Goal: Information Seeking & Learning: Check status

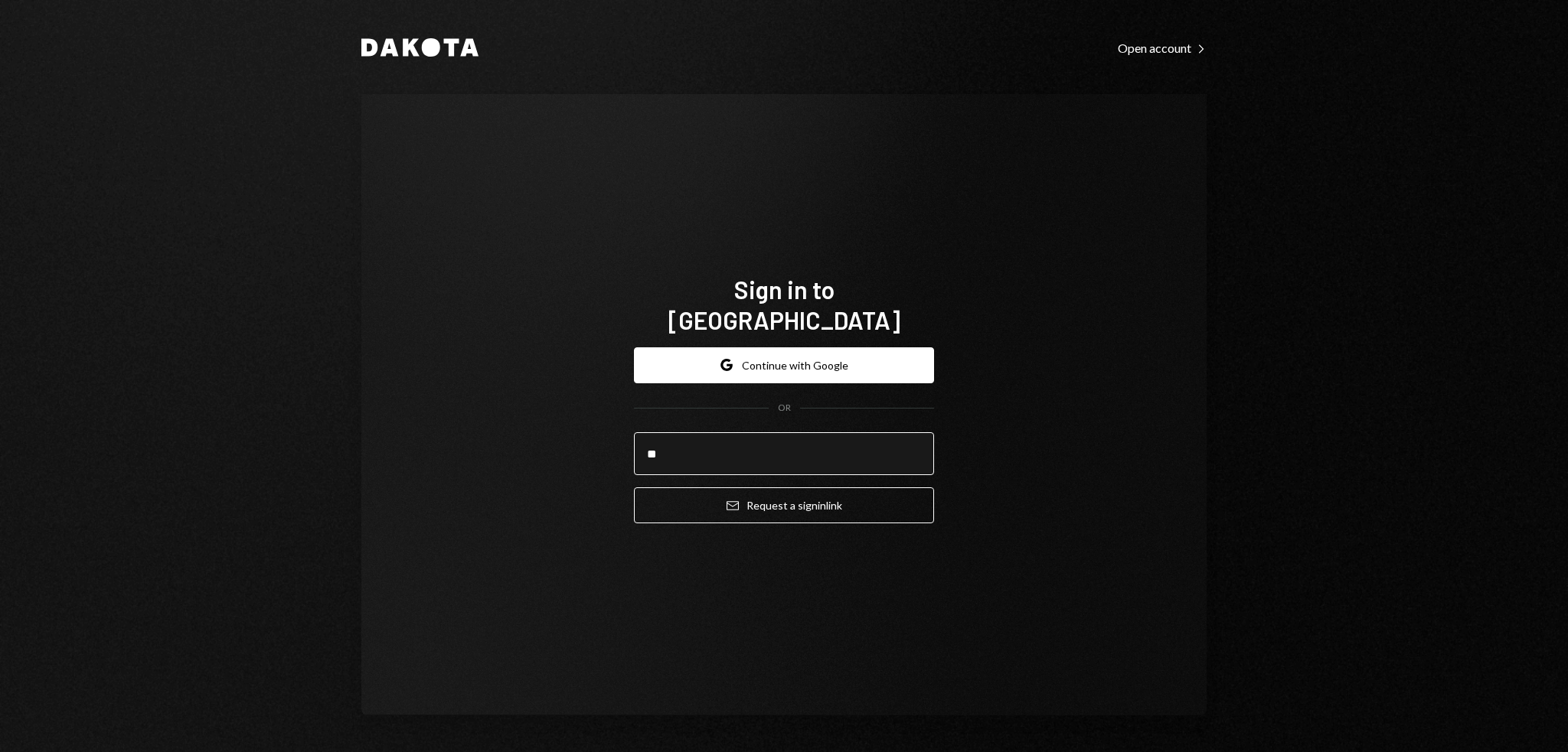
type input "**********"
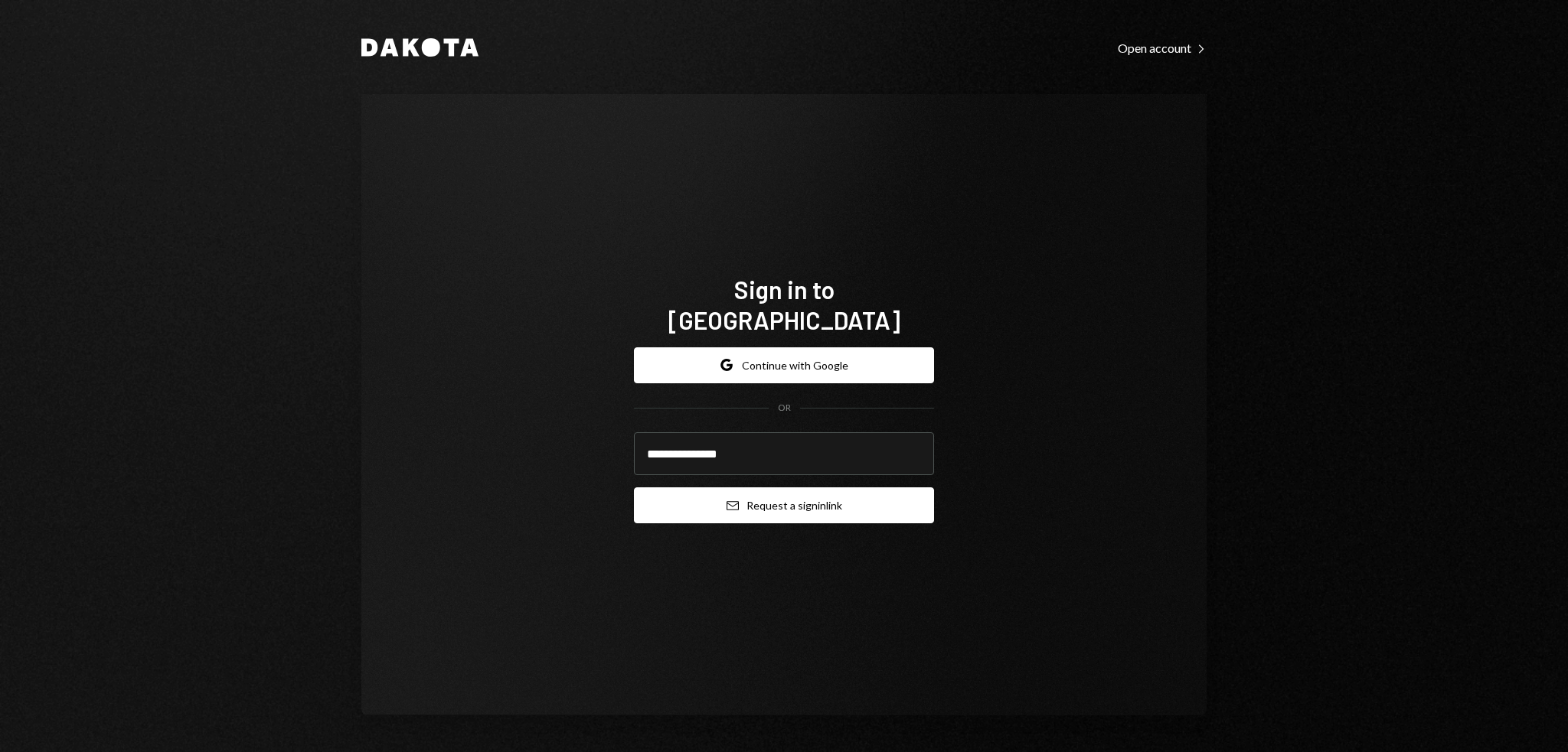
click at [763, 491] on button "Email Request a sign in link" at bounding box center [783, 505] width 300 height 36
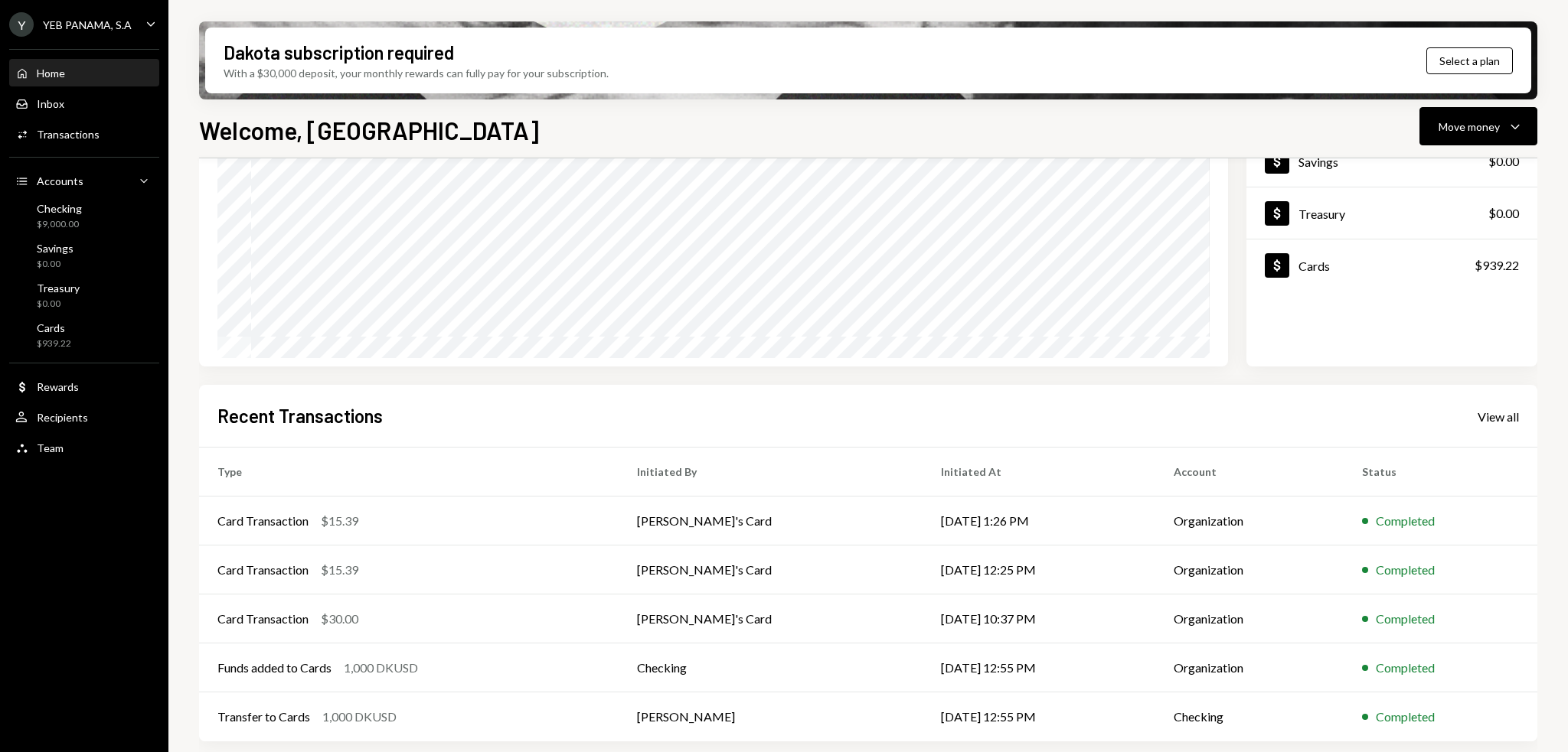
scroll to position [170, 0]
click at [333, 614] on div "$30.00" at bounding box center [339, 617] width 37 height 19
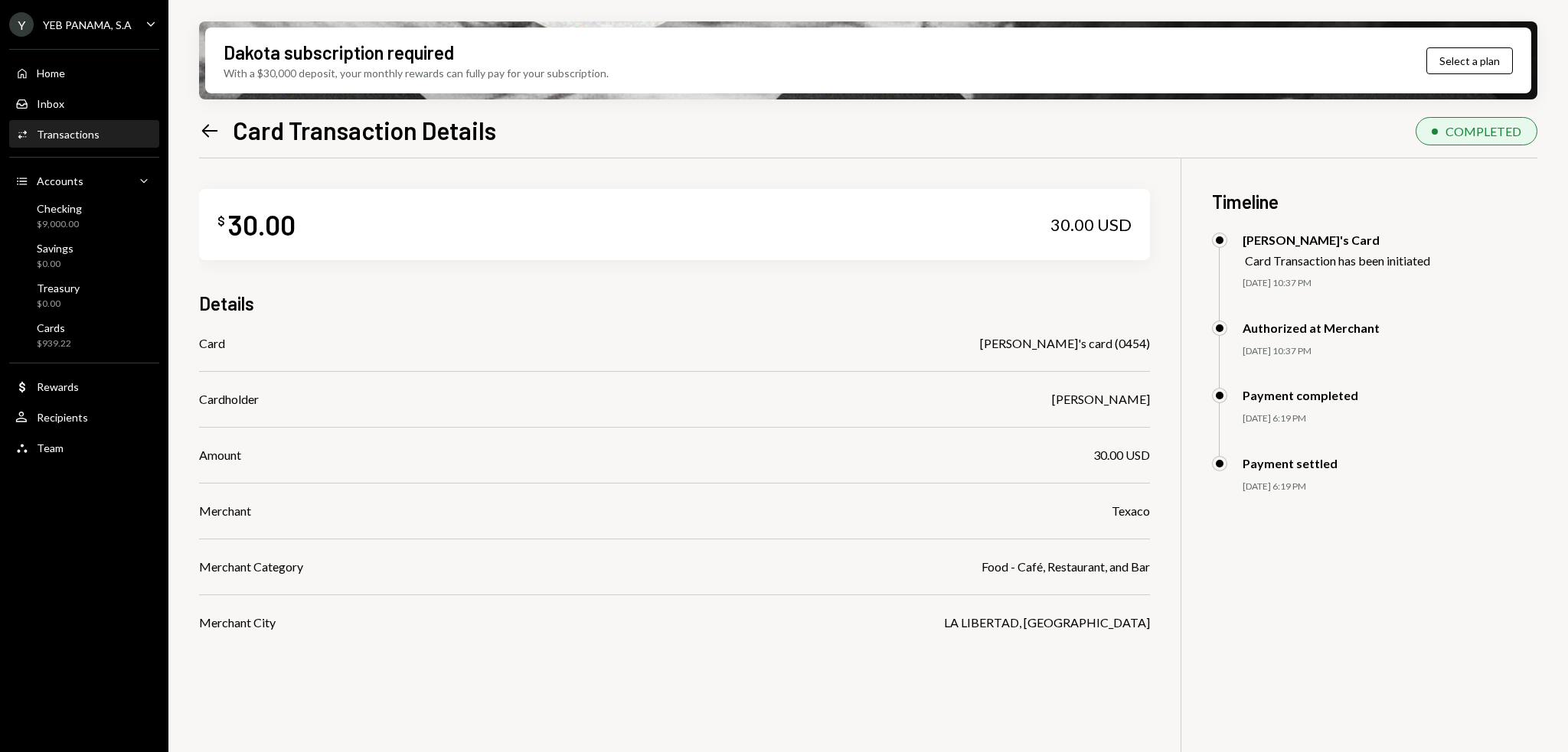
click at [209, 129] on icon "Left Arrow" at bounding box center [209, 131] width 22 height 22
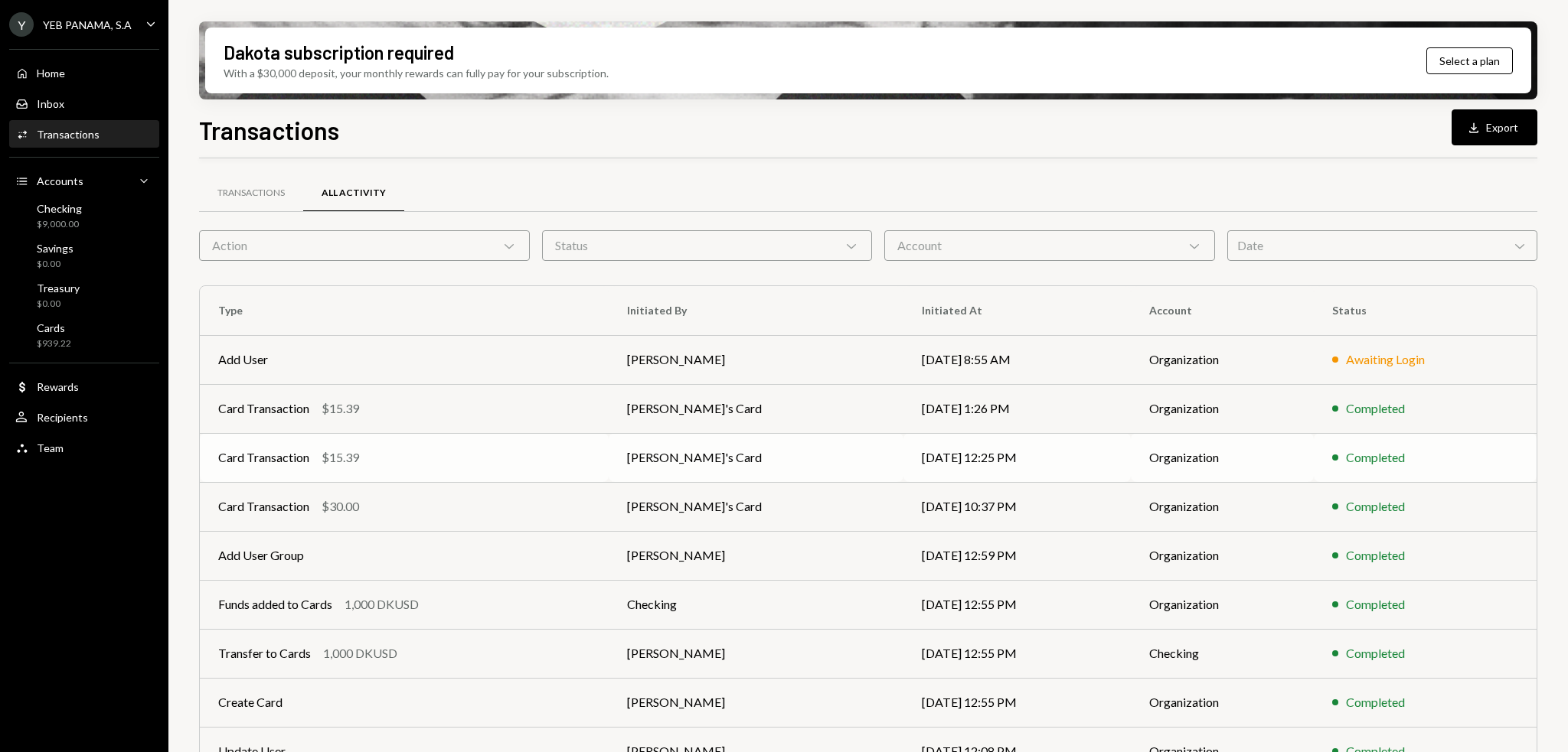
scroll to position [119, 0]
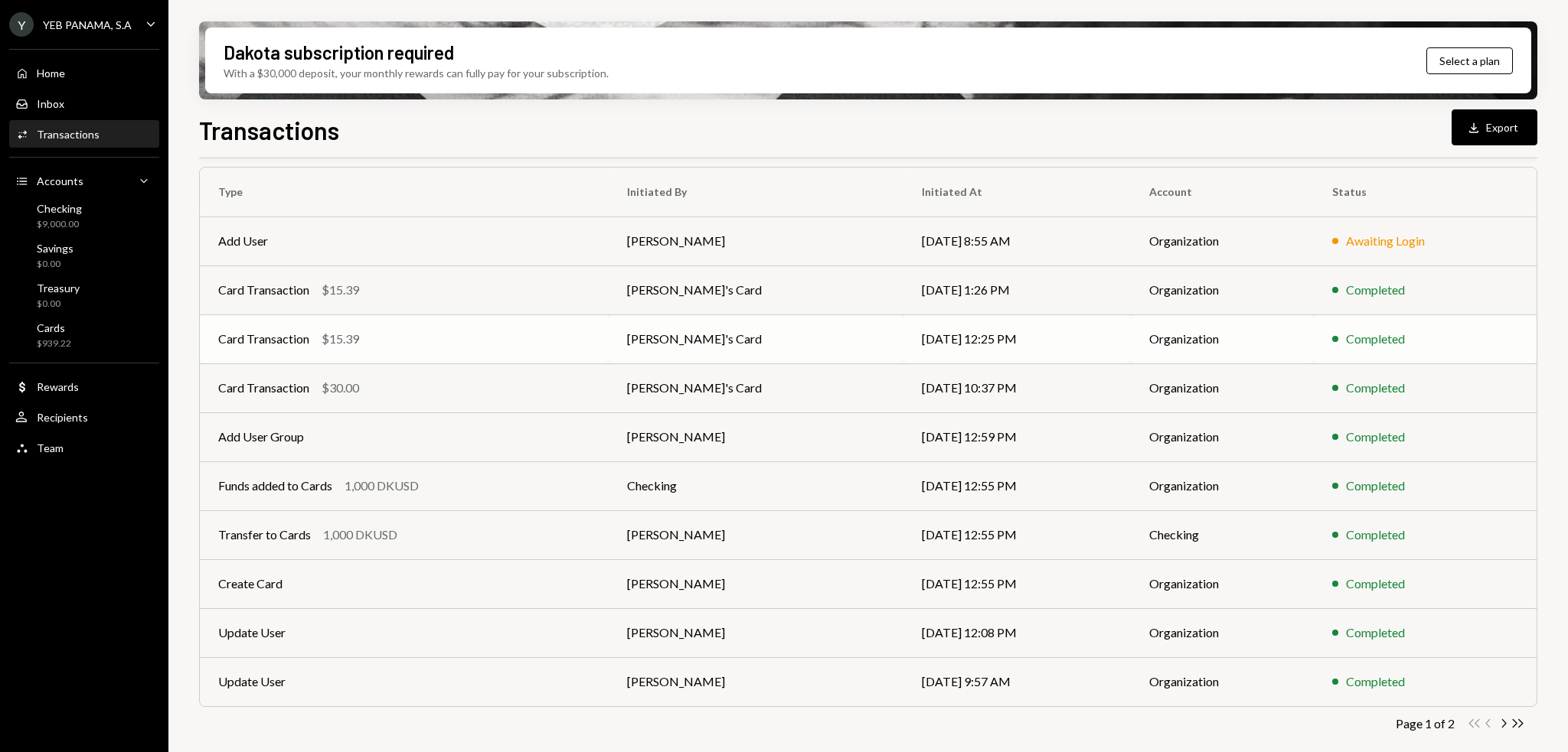
click at [394, 352] on td "Card Transaction $15.39" at bounding box center [404, 338] width 409 height 49
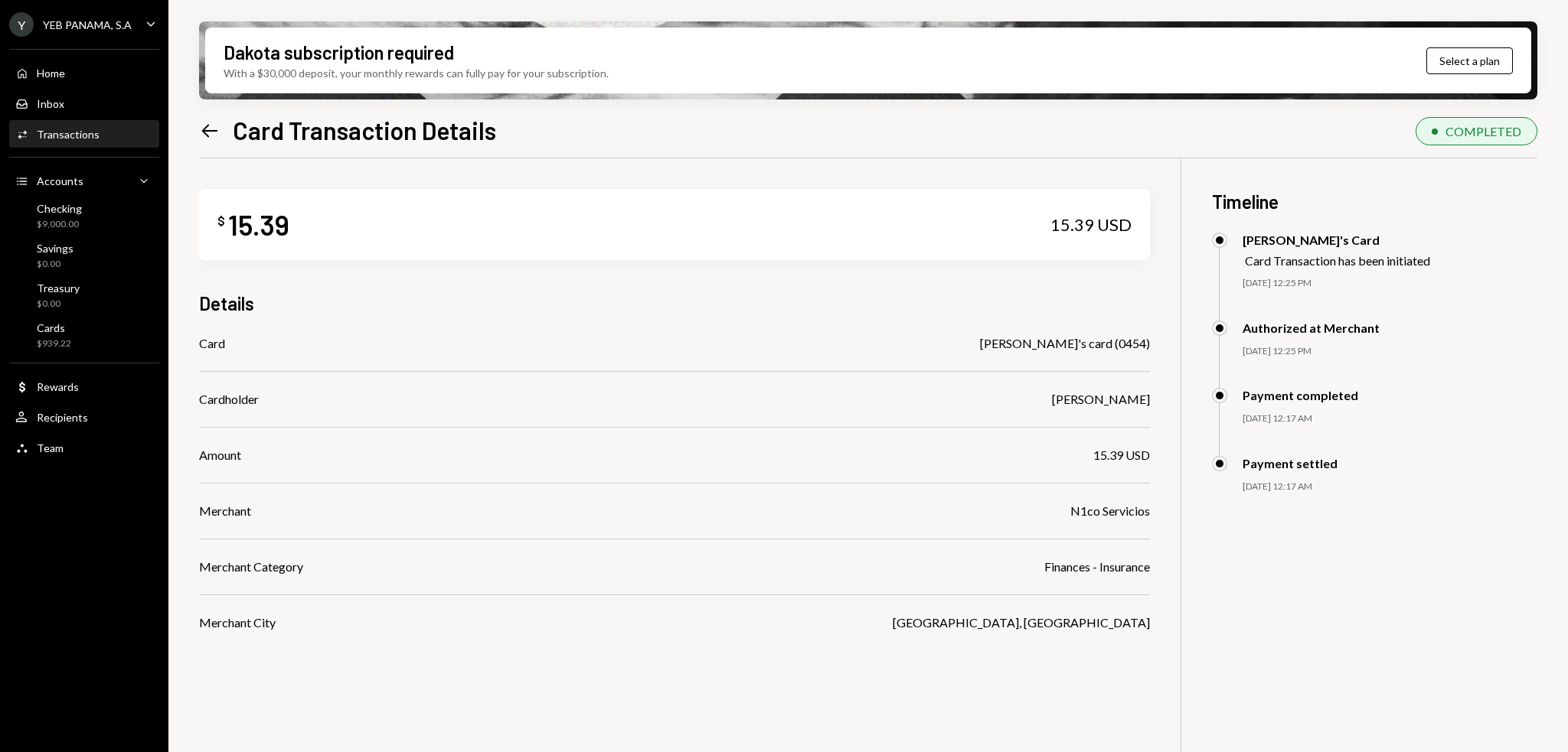
click at [213, 131] on icon "Left Arrow" at bounding box center [209, 131] width 22 height 22
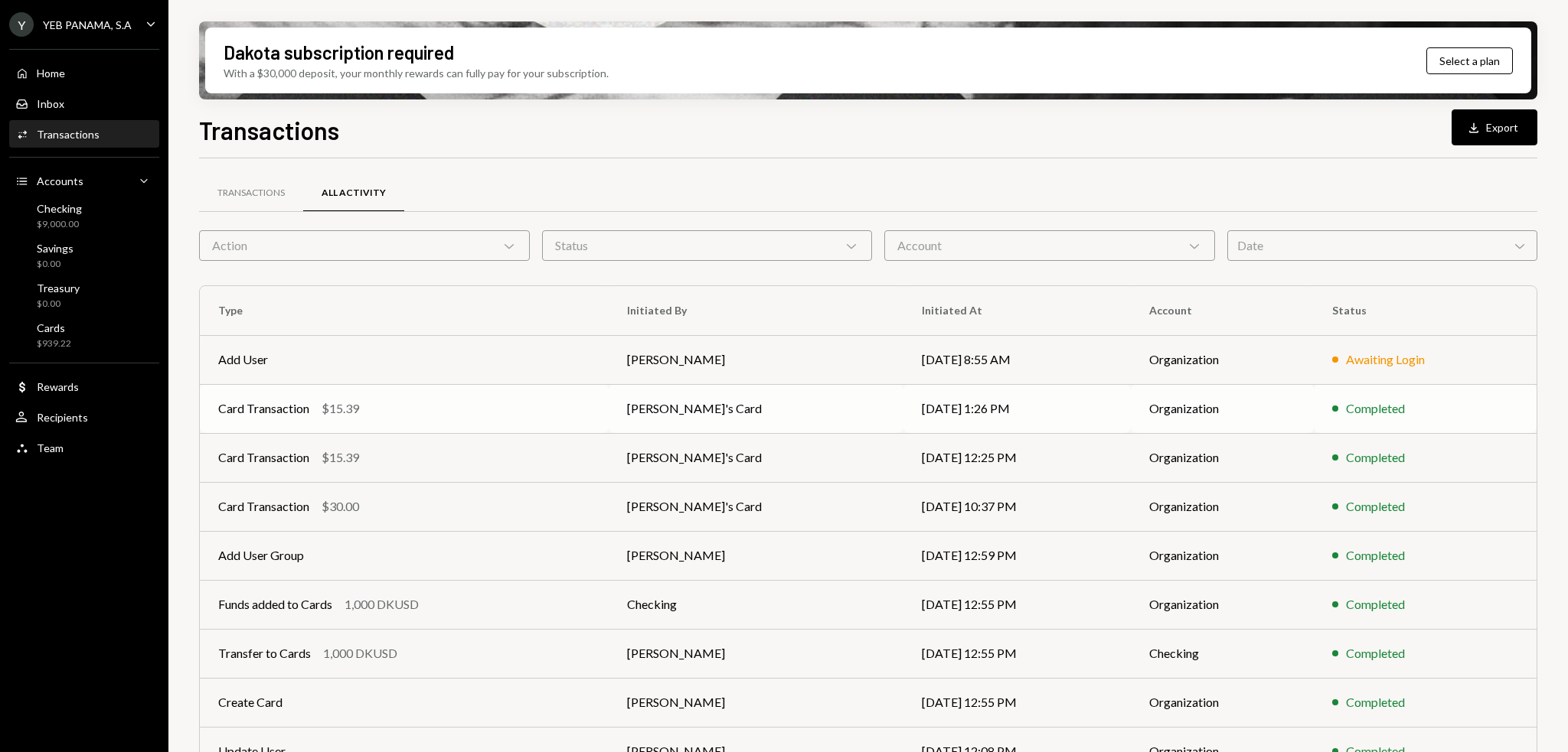
click at [394, 418] on td "Card Transaction $15.39" at bounding box center [404, 409] width 409 height 49
